Goal: Find contact information: Find contact information

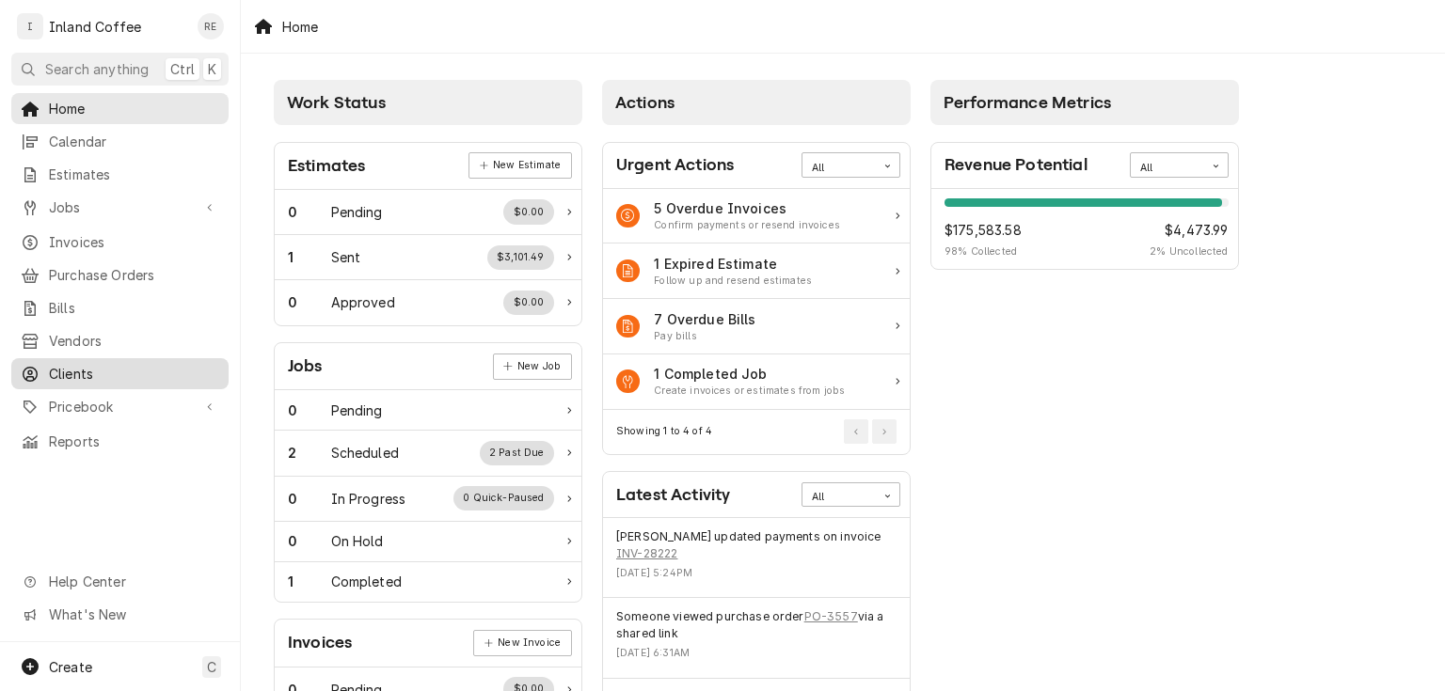
click at [77, 364] on span "Clients" at bounding box center [134, 374] width 170 height 20
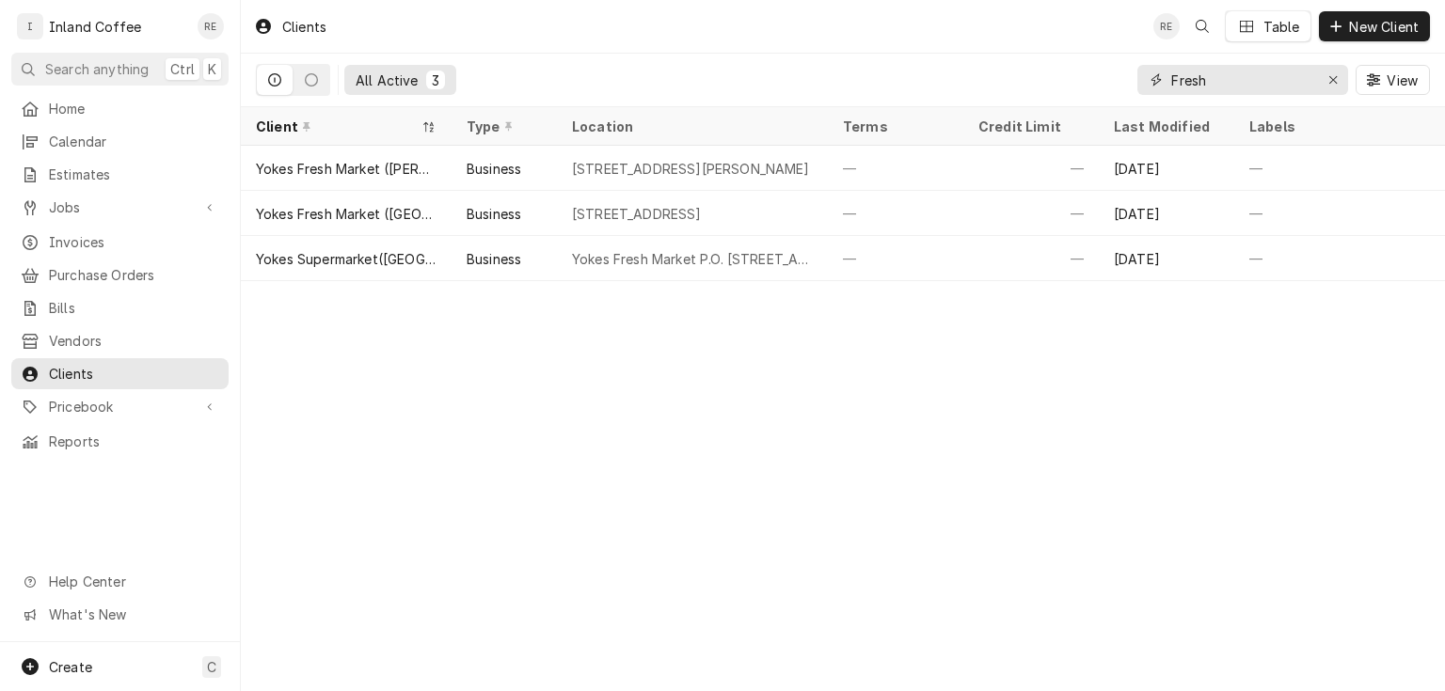
click at [1225, 71] on input "Fresh" at bounding box center [1241, 80] width 141 height 30
type input "F"
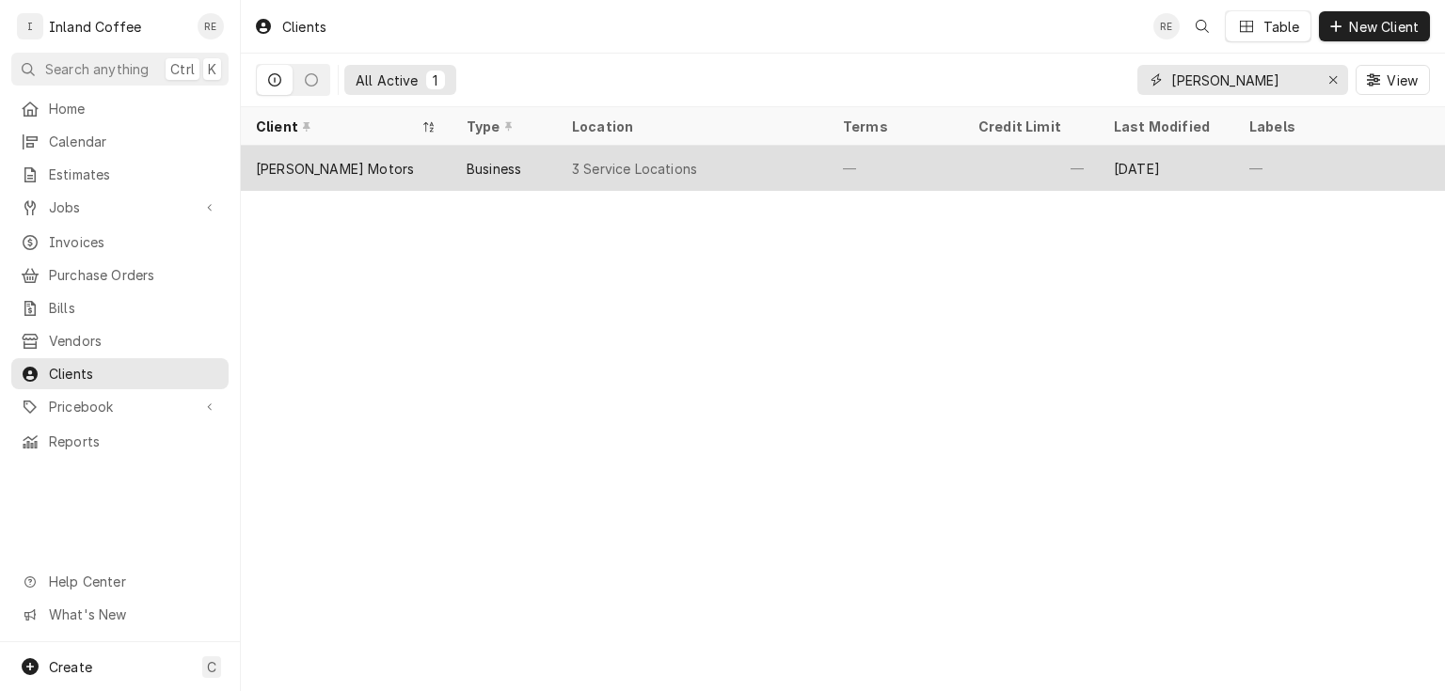
type input "[PERSON_NAME]"
click at [322, 159] on div "[PERSON_NAME] Motors" at bounding box center [335, 169] width 158 height 20
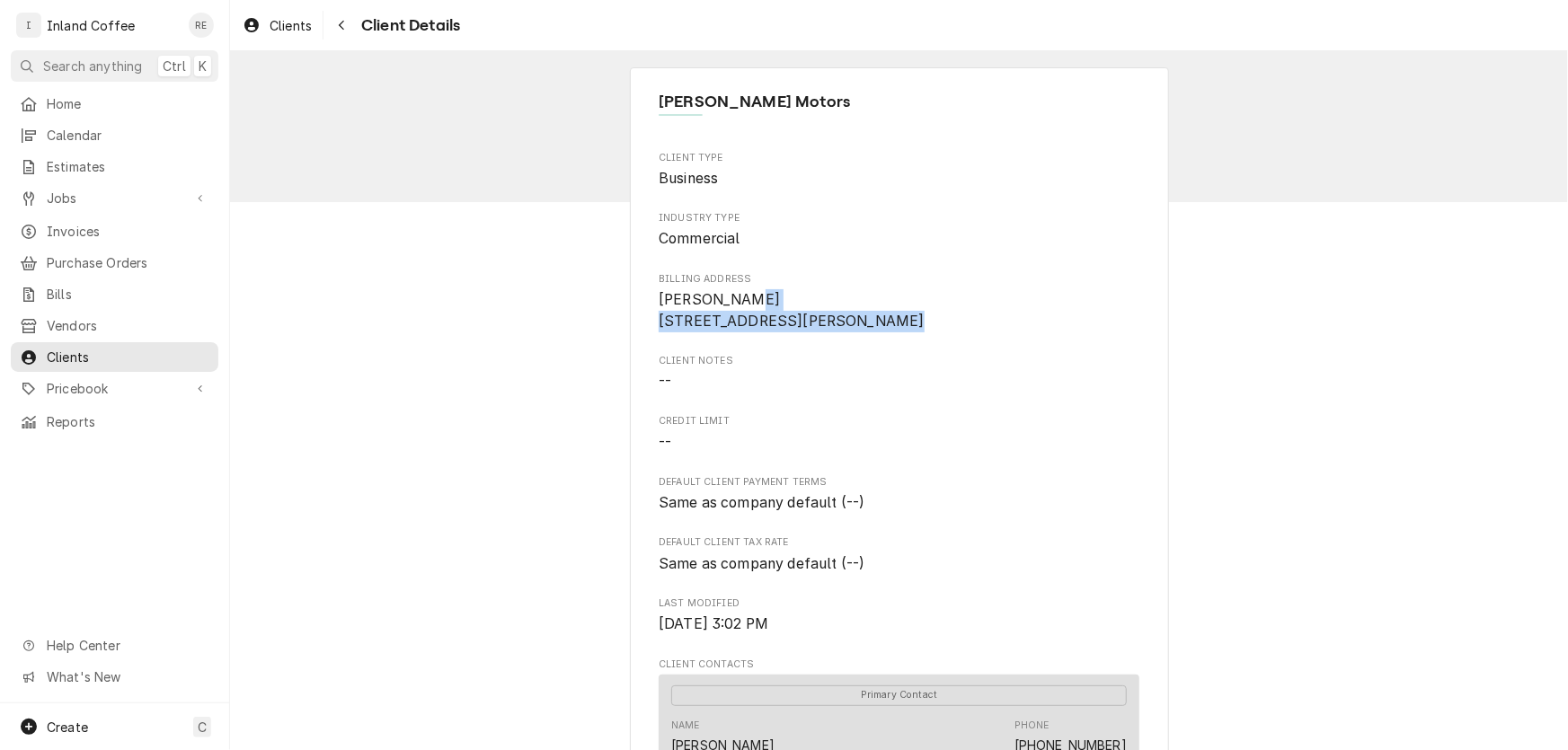
drag, startPoint x: 778, startPoint y: 341, endPoint x: 655, endPoint y: 322, distance: 124.5
click at [658, 322] on span "Dave Smith 210 N Division Kellogg, ID 83837" at bounding box center [898, 311] width 481 height 42
copy span "210 N Division Kellogg, ID 83837"
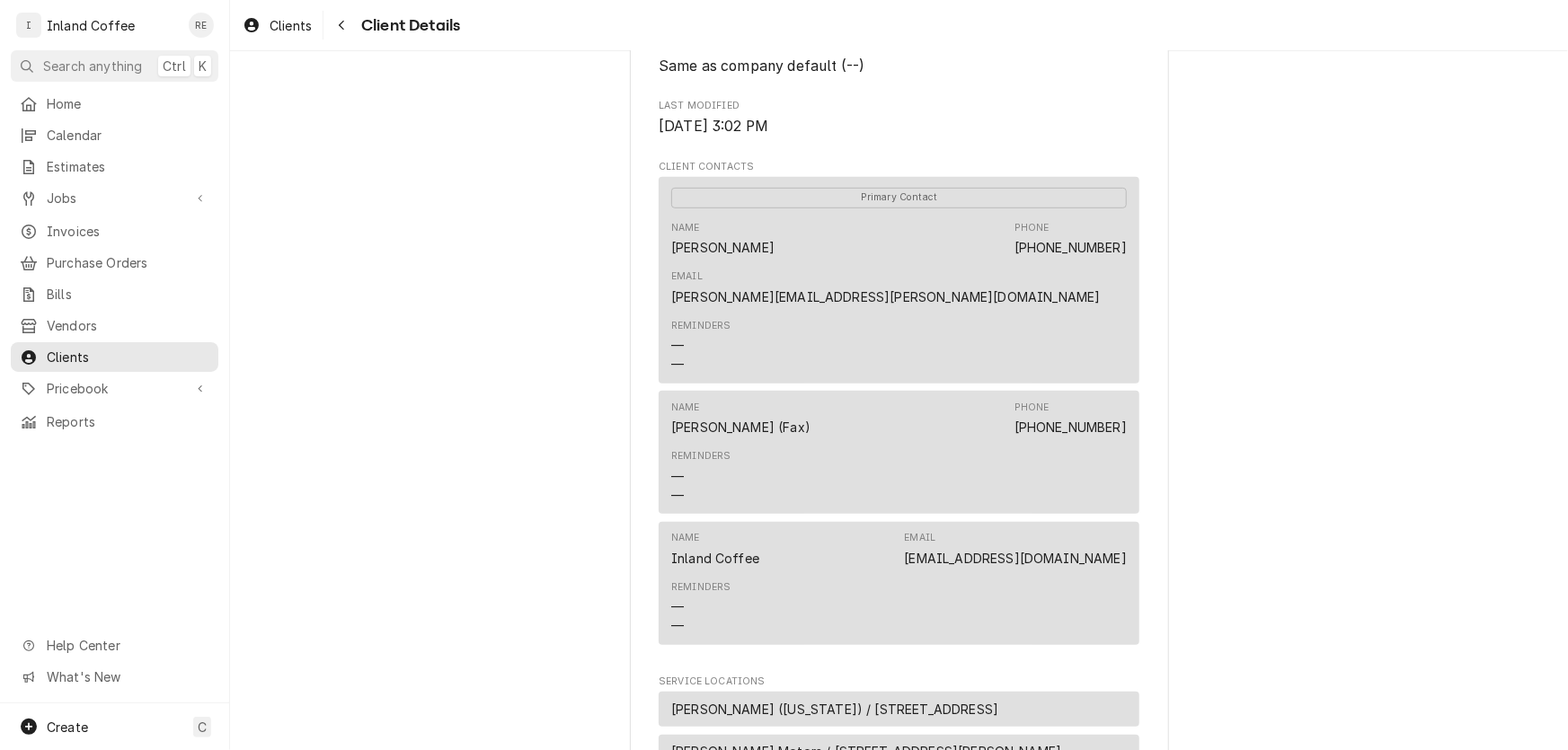
scroll to position [503, 0]
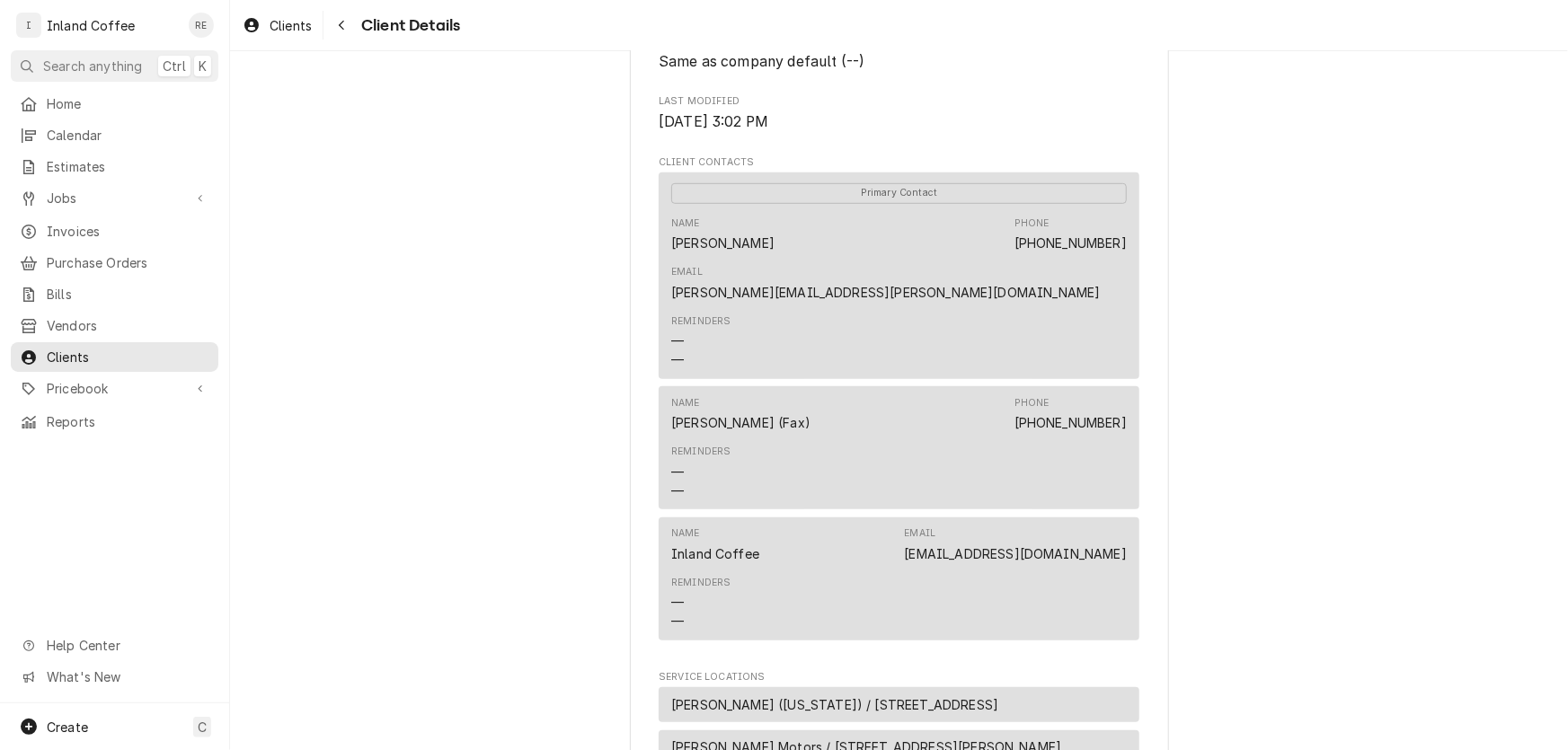
click at [924, 263] on div "Name Rachel Phone (800) 635-8000 x1200 Email rachel.lyons@usautosales.com" at bounding box center [899, 259] width 456 height 98
drag, startPoint x: 928, startPoint y: 260, endPoint x: 1120, endPoint y: 263, distance: 192.0
click at [1120, 263] on div "Name Rachel Phone (800) 635-8000 x1200 Email rachel.lyons@usautosales.com" at bounding box center [899, 259] width 456 height 98
copy link "rachel.lyons@usautosales.com"
drag, startPoint x: 749, startPoint y: 260, endPoint x: 848, endPoint y: 271, distance: 99.6
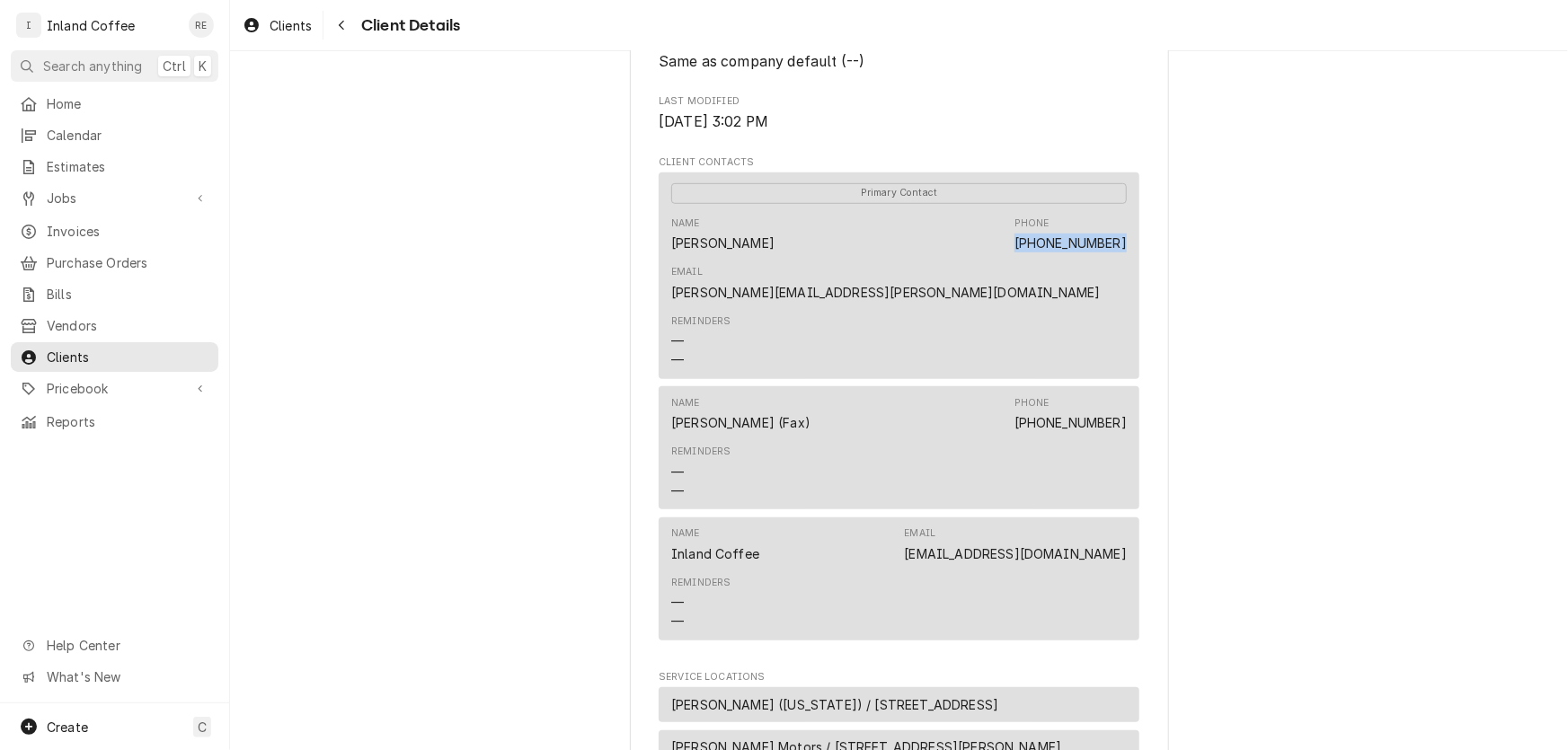
click at [848, 271] on div "Name Rachel Phone (800) 635-8000 x1200 Email rachel.lyons@usautosales.com" at bounding box center [899, 259] width 456 height 98
copy link "(800) 635-8000"
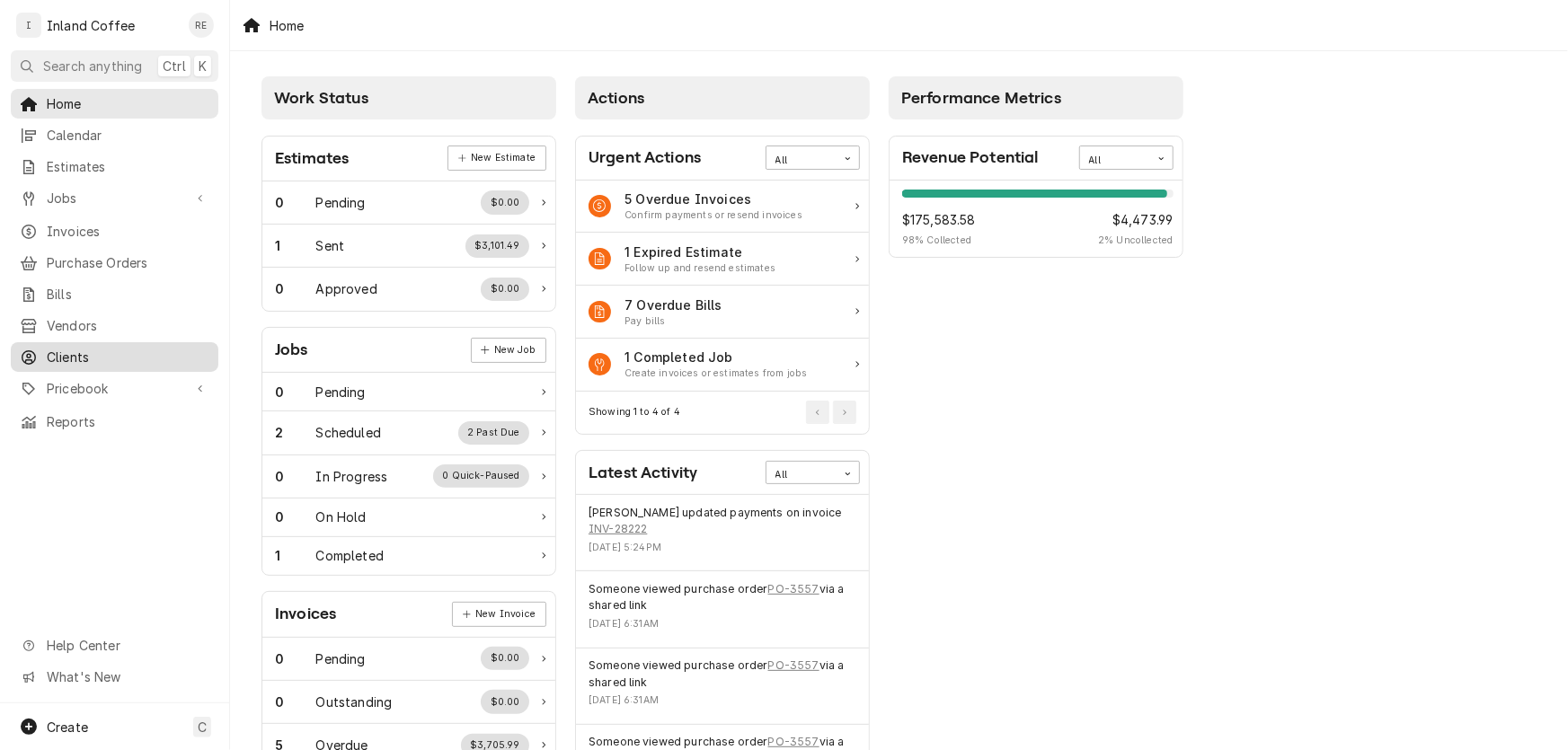
click at [61, 348] on span "Clients" at bounding box center [128, 357] width 162 height 19
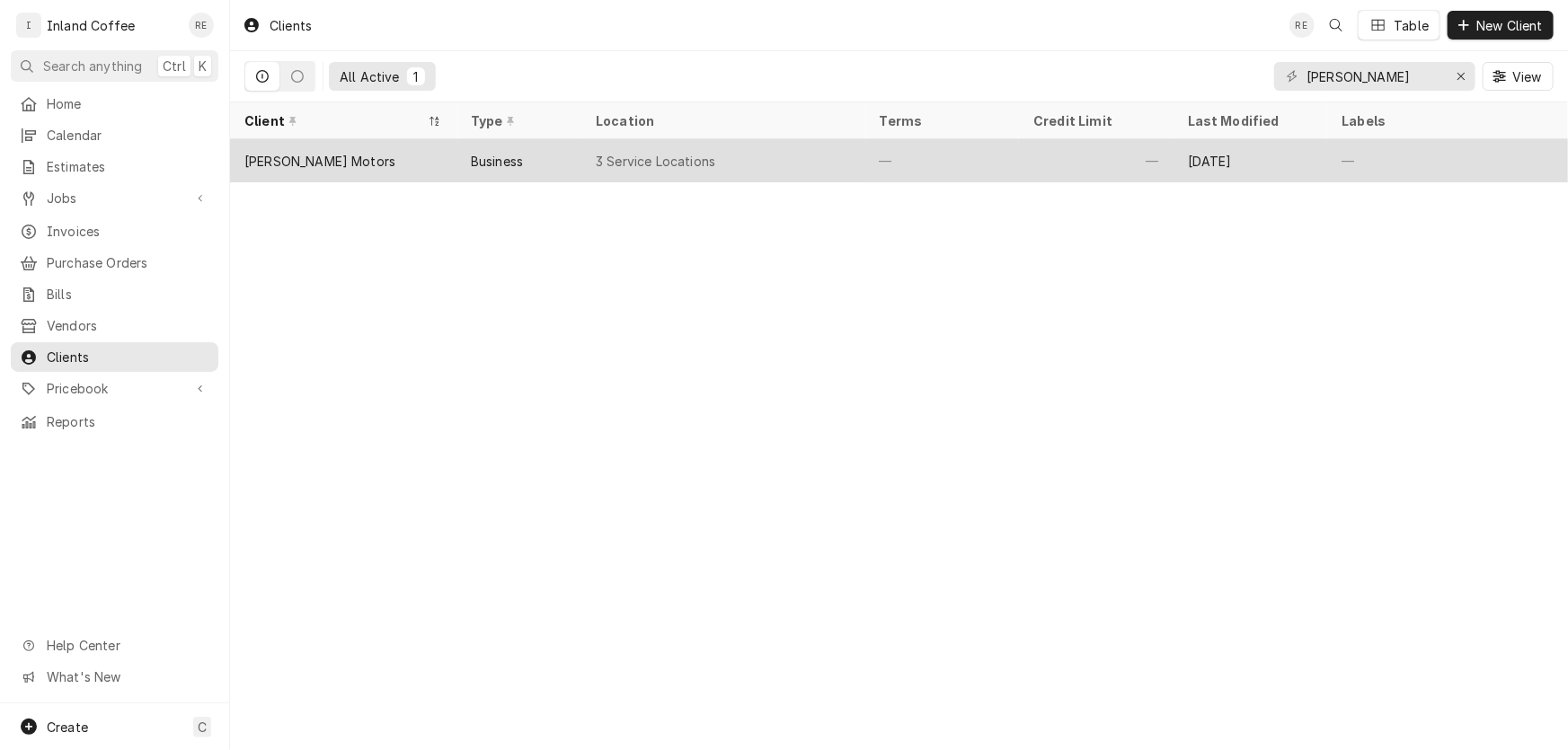
click at [411, 155] on div "[PERSON_NAME] Motors" at bounding box center [343, 161] width 226 height 43
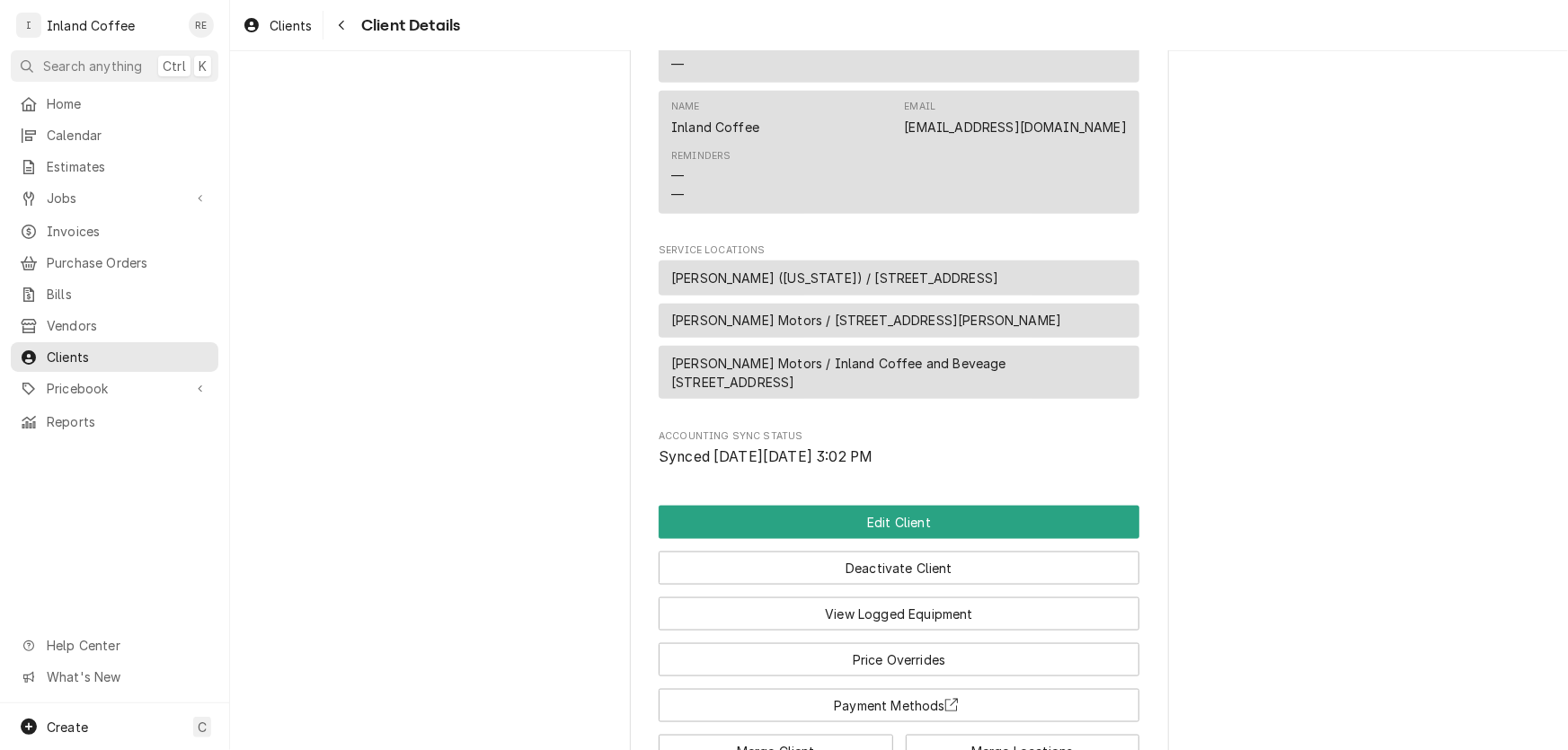
scroll to position [953, 0]
